Goal: Task Accomplishment & Management: Manage account settings

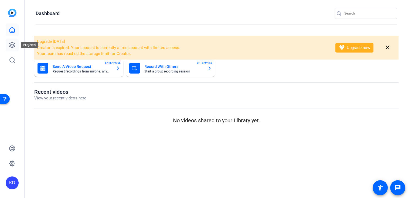
click at [11, 44] on icon at bounding box center [12, 45] width 6 height 6
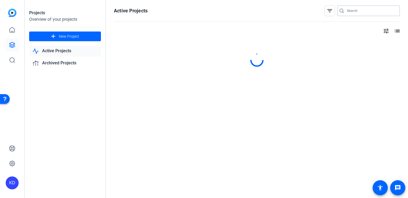
click at [356, 10] on input "Search" at bounding box center [371, 11] width 49 height 6
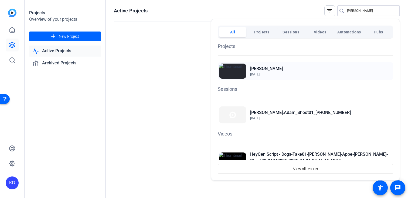
type input "[PERSON_NAME]"
click at [0, 0] on h2 "[PERSON_NAME]" at bounding box center [0, 0] width 0 height 0
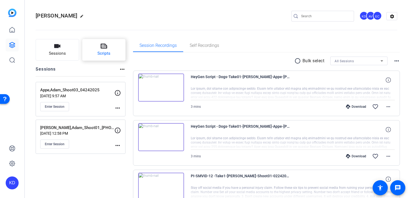
click at [112, 57] on button "Scripts" at bounding box center [103, 50] width 43 height 22
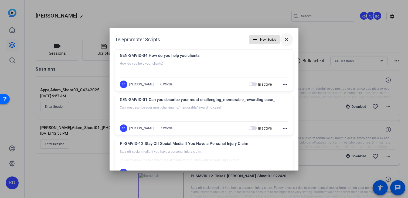
click at [288, 40] on mat-icon "close" at bounding box center [286, 39] width 6 height 6
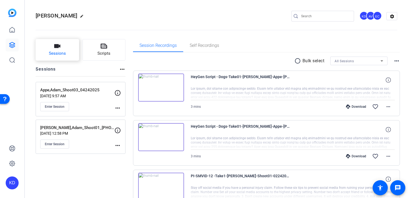
click at [68, 57] on button "Sessions" at bounding box center [57, 50] width 43 height 22
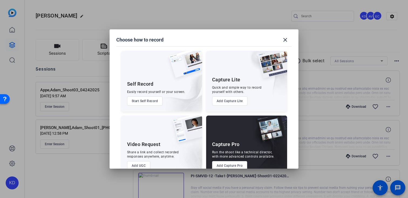
click at [224, 167] on button "Add Capture Pro" at bounding box center [229, 165] width 35 height 9
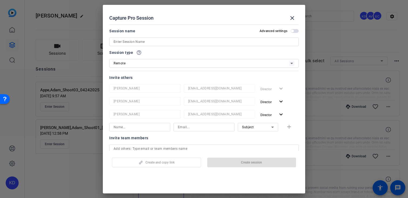
click at [170, 45] on div at bounding box center [204, 42] width 181 height 9
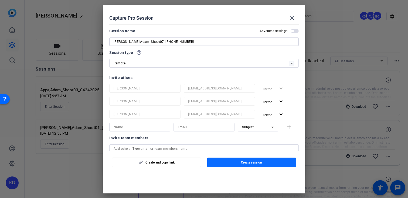
type input "Appel,Adam_Shoot07_09032025"
click at [221, 164] on span "button" at bounding box center [251, 162] width 89 height 13
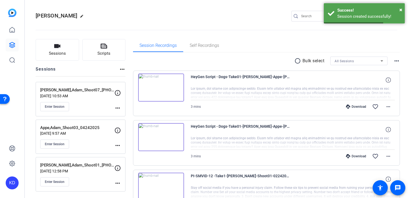
click at [116, 107] on mat-icon "more_horiz" at bounding box center [117, 108] width 6 height 6
click at [123, 115] on span "Edit Session" at bounding box center [131, 116] width 25 height 6
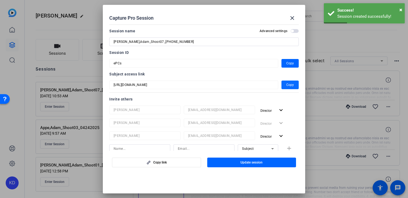
click at [293, 85] on span "Copy" at bounding box center [290, 85] width 8 height 6
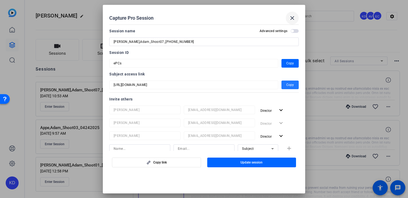
click at [291, 17] on mat-icon "close" at bounding box center [292, 18] width 6 height 6
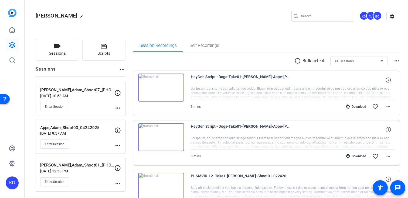
click at [117, 109] on mat-icon "more_horiz" at bounding box center [117, 108] width 6 height 6
click at [127, 115] on span "Edit Session" at bounding box center [131, 116] width 25 height 6
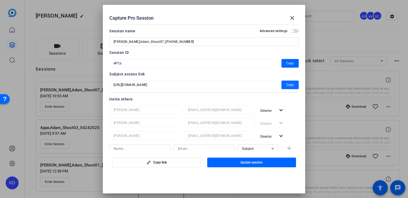
click at [291, 86] on span "Copy" at bounding box center [290, 85] width 8 height 6
